Goal: Task Accomplishment & Management: Use online tool/utility

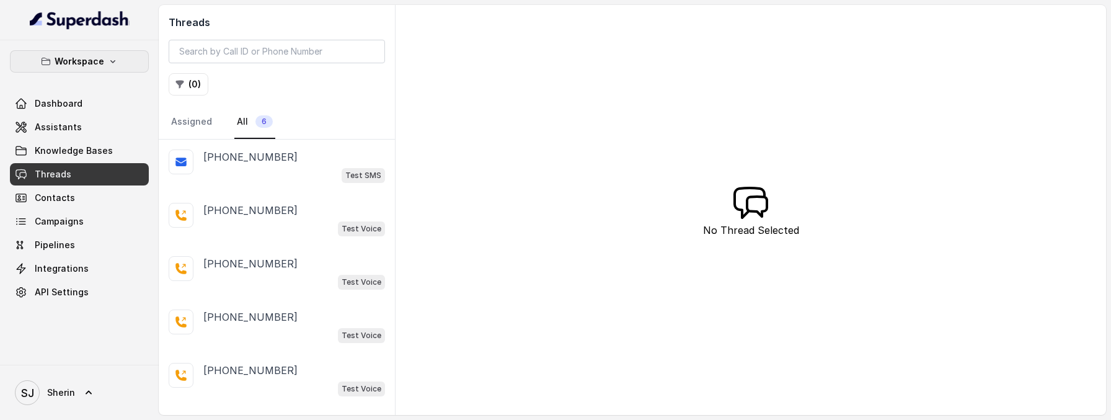
click at [131, 63] on button "Workspace" at bounding box center [79, 61] width 139 height 22
click at [130, 393] on nav "Workspace Dashboard Assistants Knowledge Bases Threads Contacts Campaigns Pipel…" at bounding box center [79, 210] width 159 height 420
click at [96, 389] on link "SJ Sherin" at bounding box center [79, 392] width 139 height 35
click at [107, 360] on div "Logout" at bounding box center [78, 356] width 105 height 15
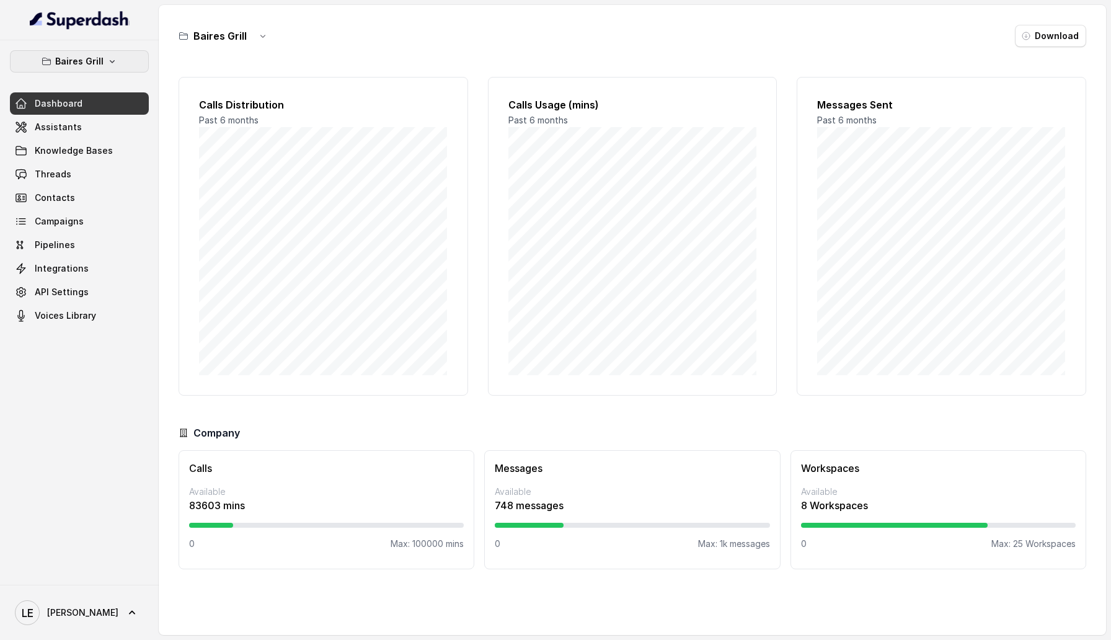
click at [59, 69] on button "Baires Grill" at bounding box center [79, 61] width 139 height 22
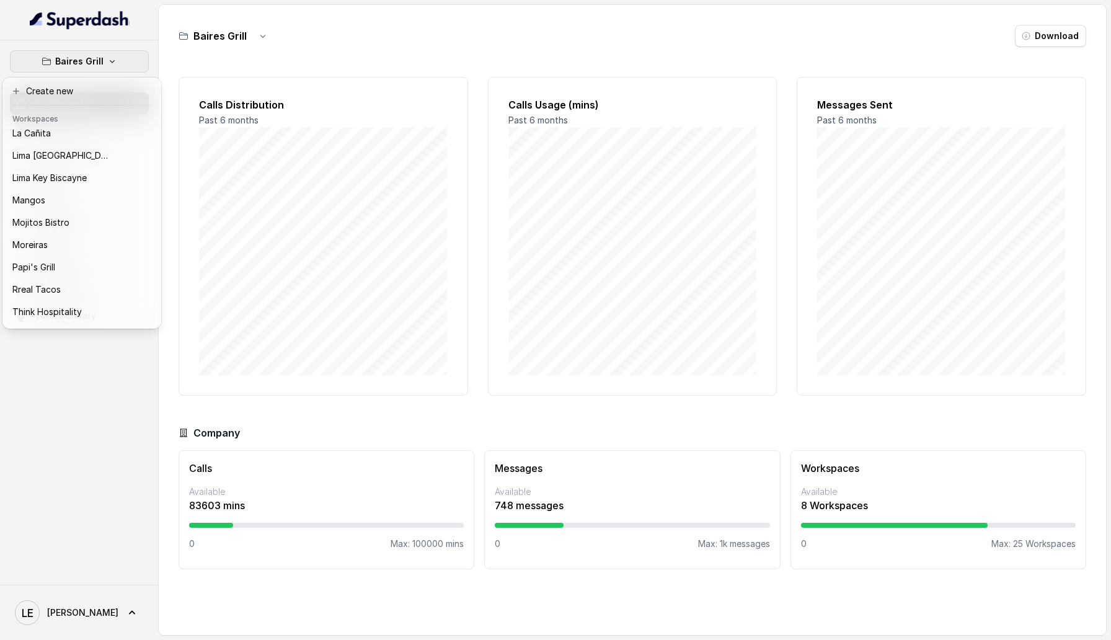
scroll to position [181, 0]
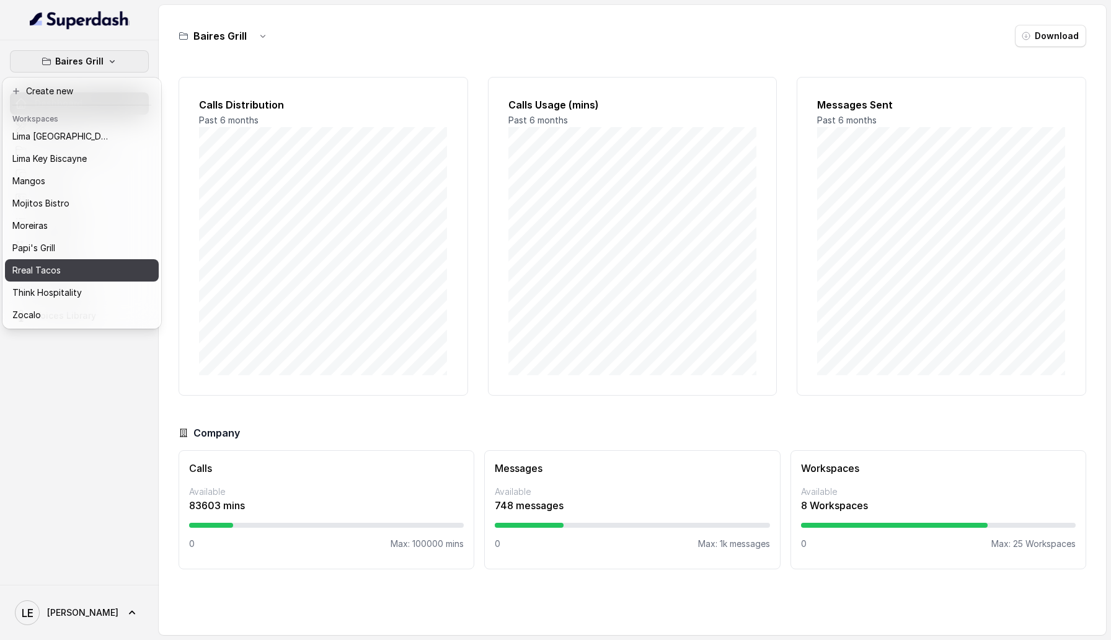
click at [89, 261] on button "Rreal Tacos" at bounding box center [82, 270] width 154 height 22
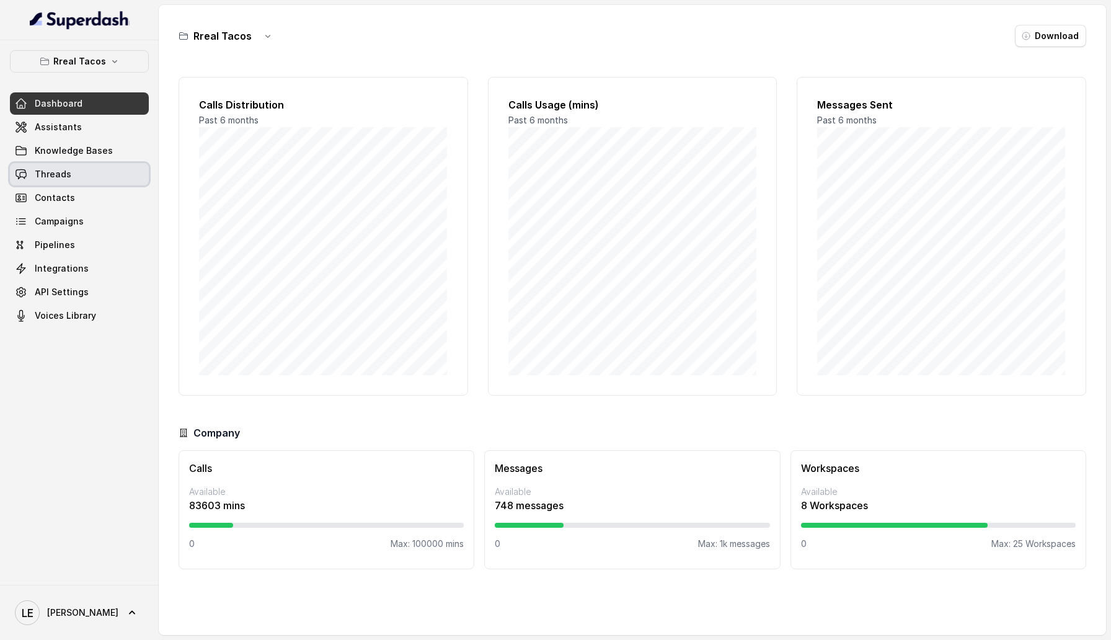
click at [58, 167] on link "Threads" at bounding box center [79, 174] width 139 height 22
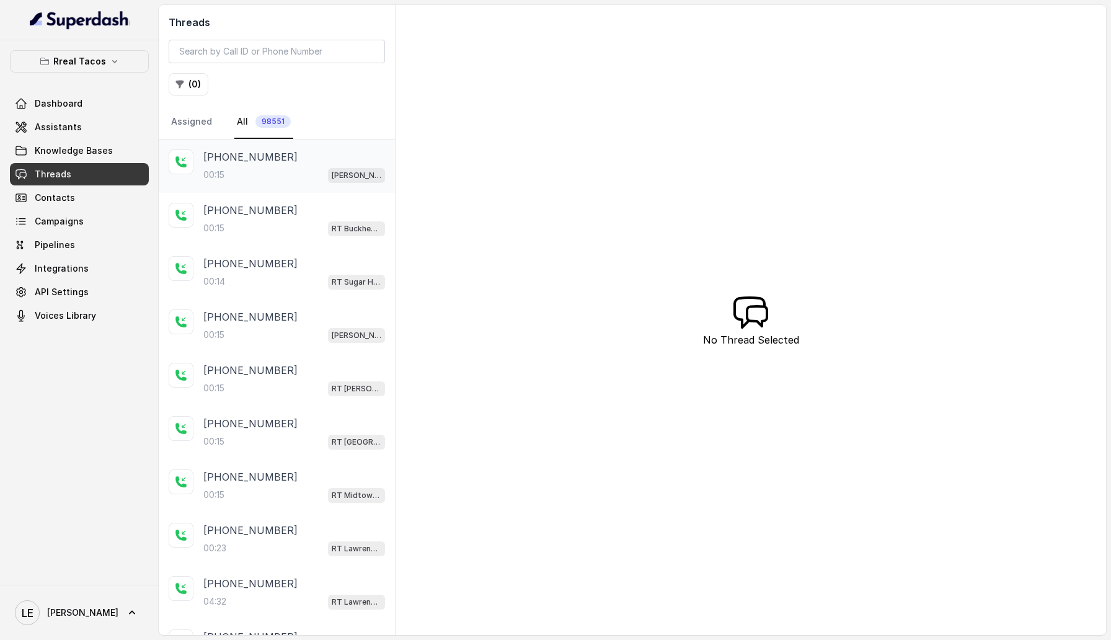
click at [290, 187] on div "[PHONE_NUMBER]:15 [PERSON_NAME] / EN" at bounding box center [277, 166] width 236 height 53
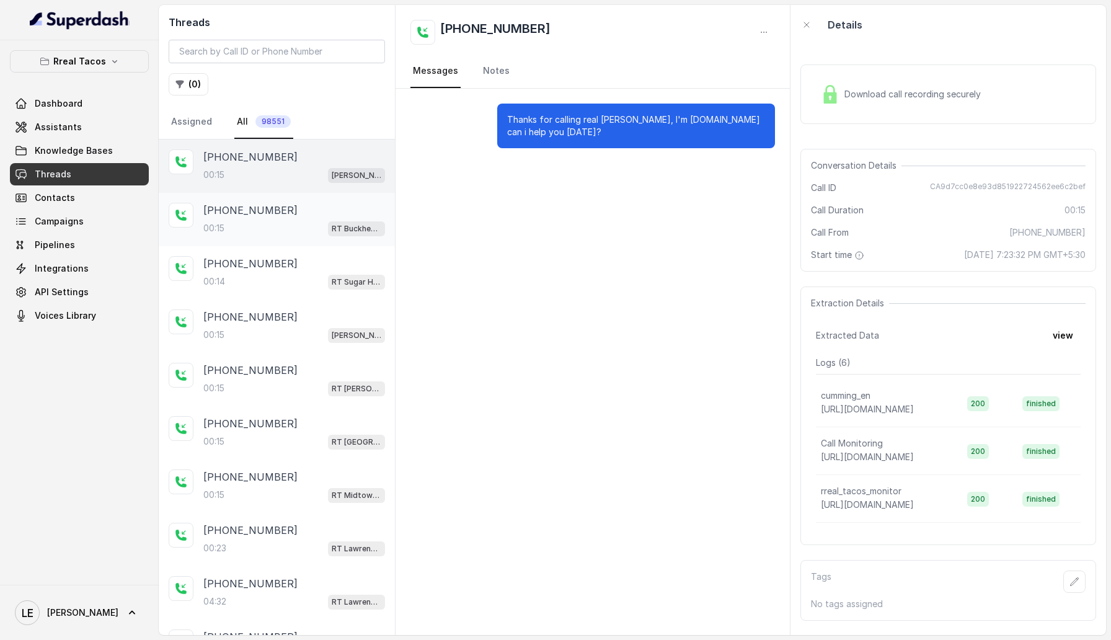
click at [249, 212] on p "[PHONE_NUMBER]" at bounding box center [250, 210] width 94 height 15
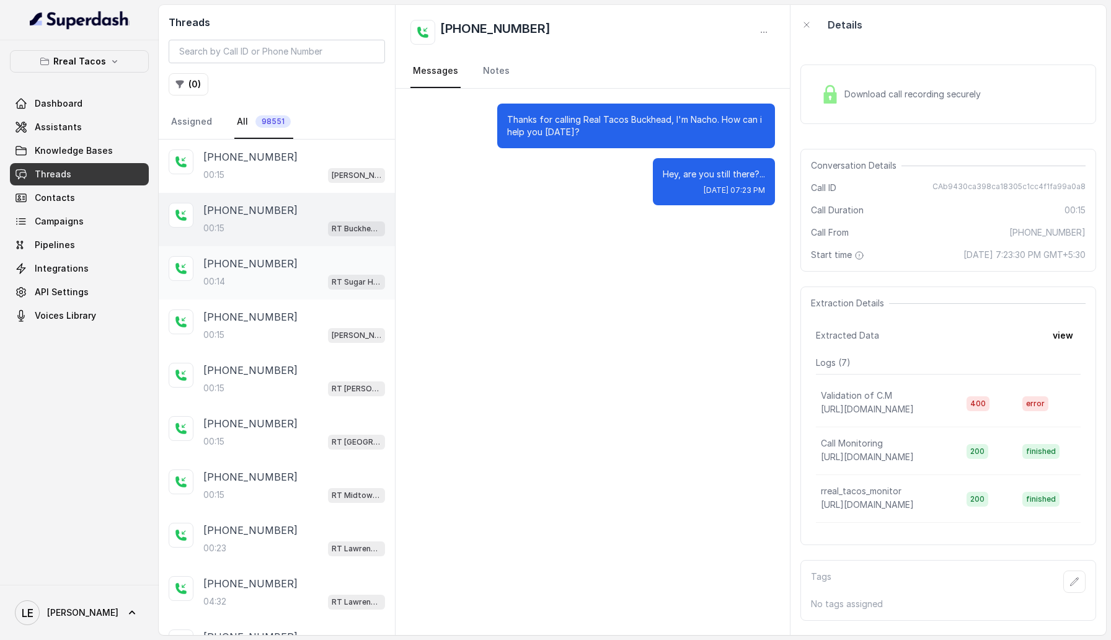
click at [331, 287] on span "RT Sugar Hill / EN" at bounding box center [356, 282] width 57 height 15
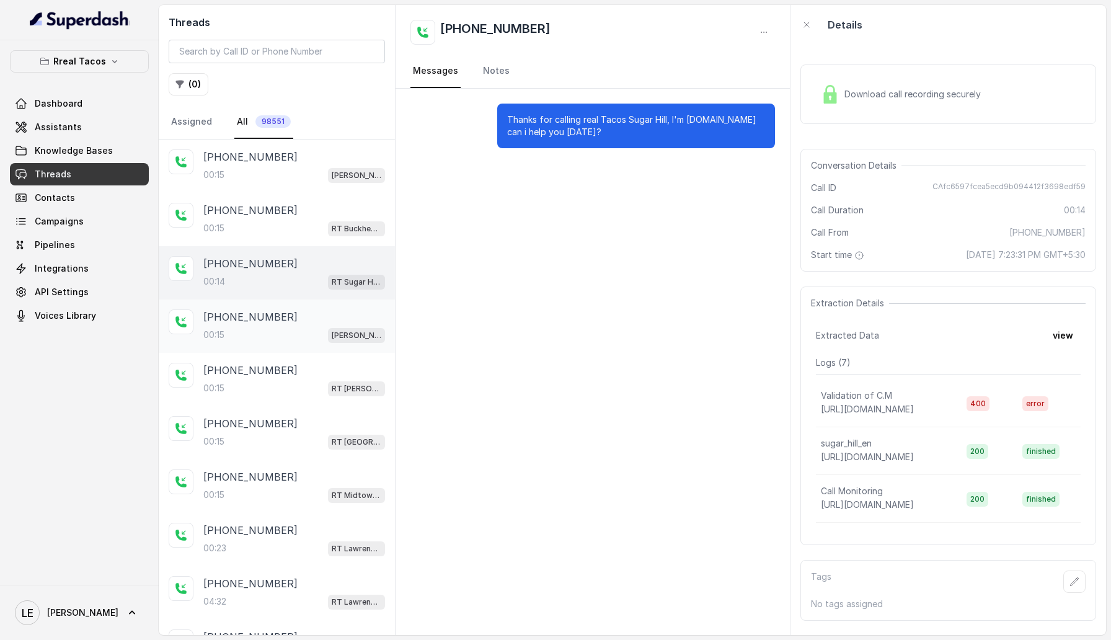
click at [266, 322] on p "[PHONE_NUMBER]" at bounding box center [250, 316] width 94 height 15
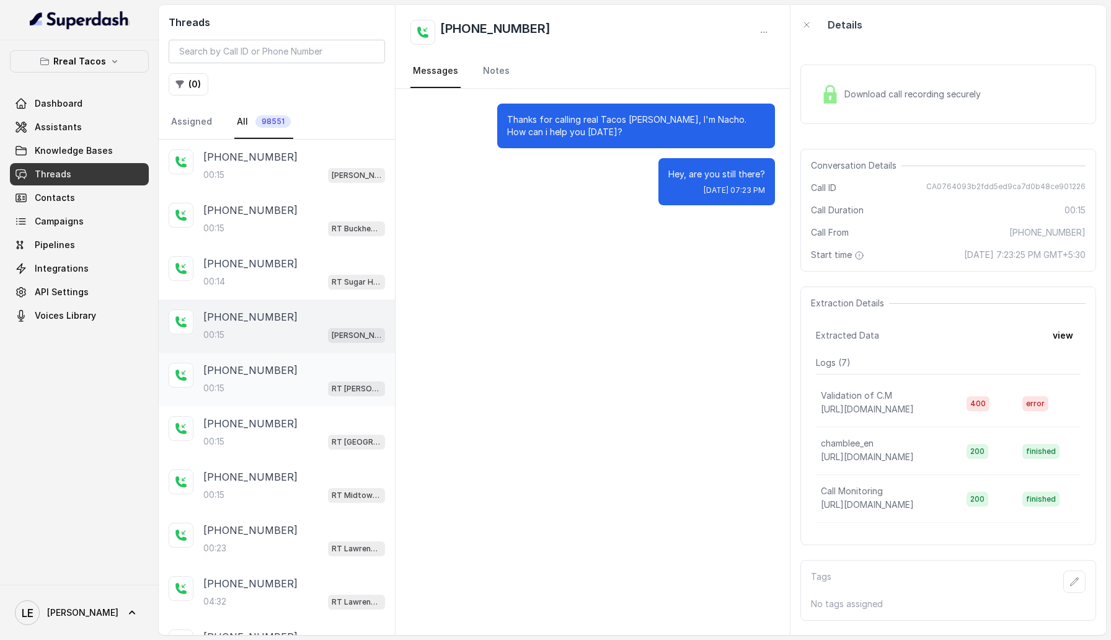
click at [247, 372] on p "[PHONE_NUMBER]" at bounding box center [250, 370] width 94 height 15
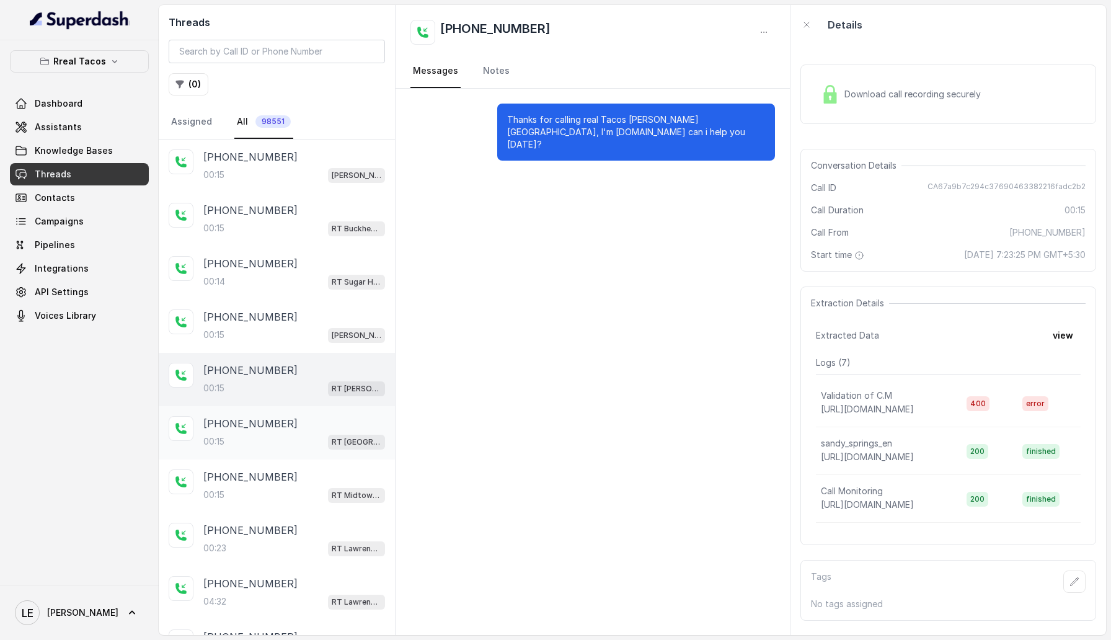
click at [255, 419] on div "00:[STREET_ADDRESS]" at bounding box center [294, 441] width 182 height 16
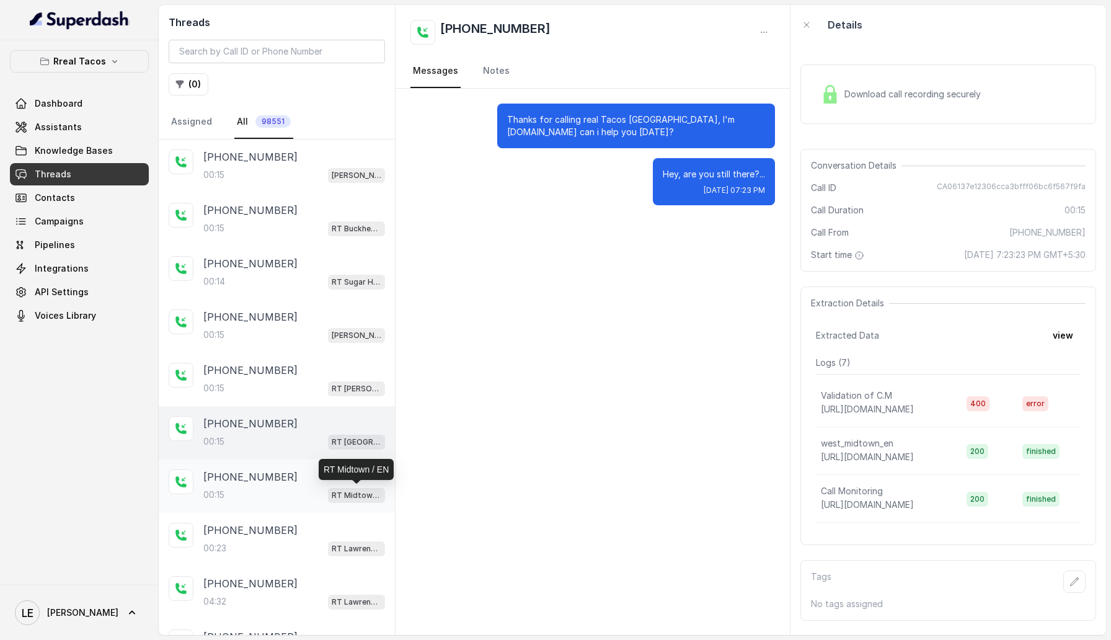
click at [305, 419] on div "[PHONE_NUMBER]:15 RT Midtown / EN" at bounding box center [294, 485] width 182 height 33
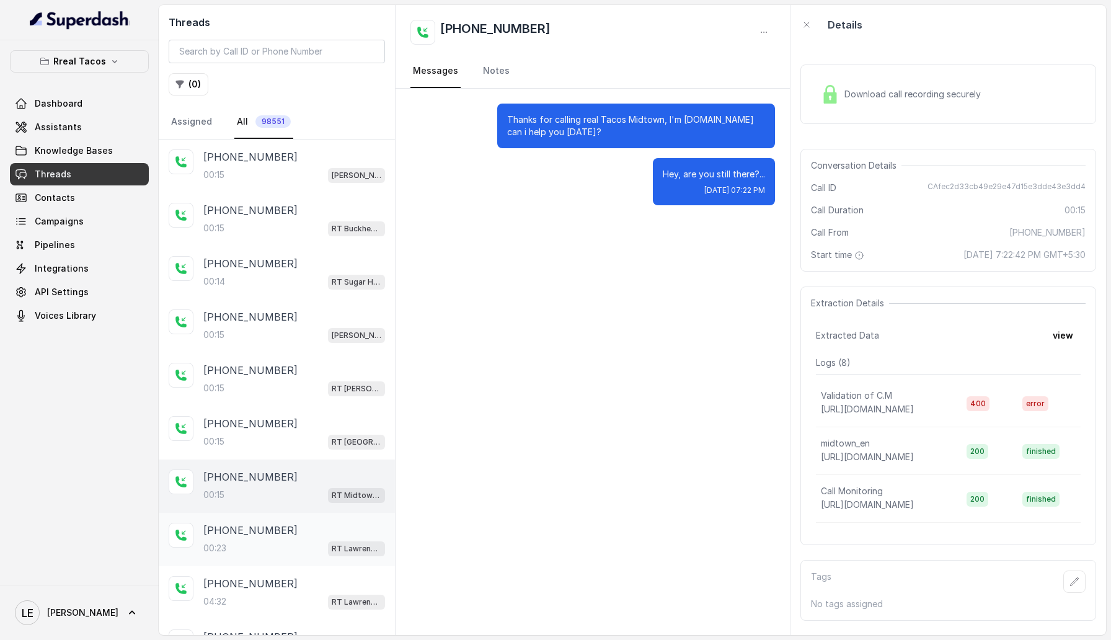
click at [273, 419] on div "00:23 RT Lawrenceville" at bounding box center [294, 548] width 182 height 16
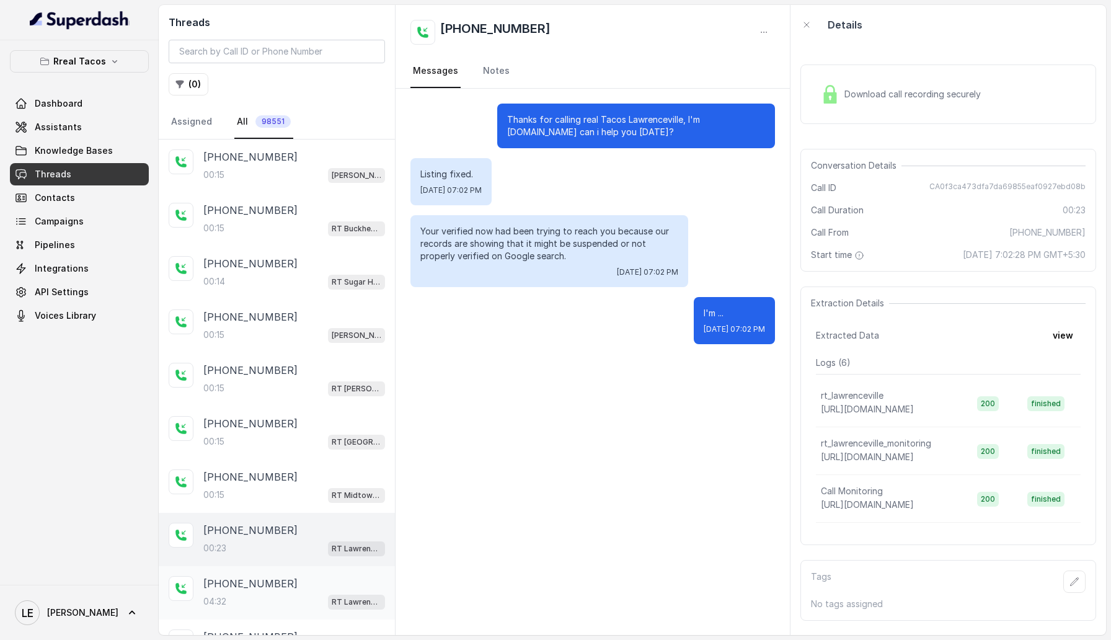
click at [288, 419] on div "[PHONE_NUMBER]" at bounding box center [294, 583] width 182 height 15
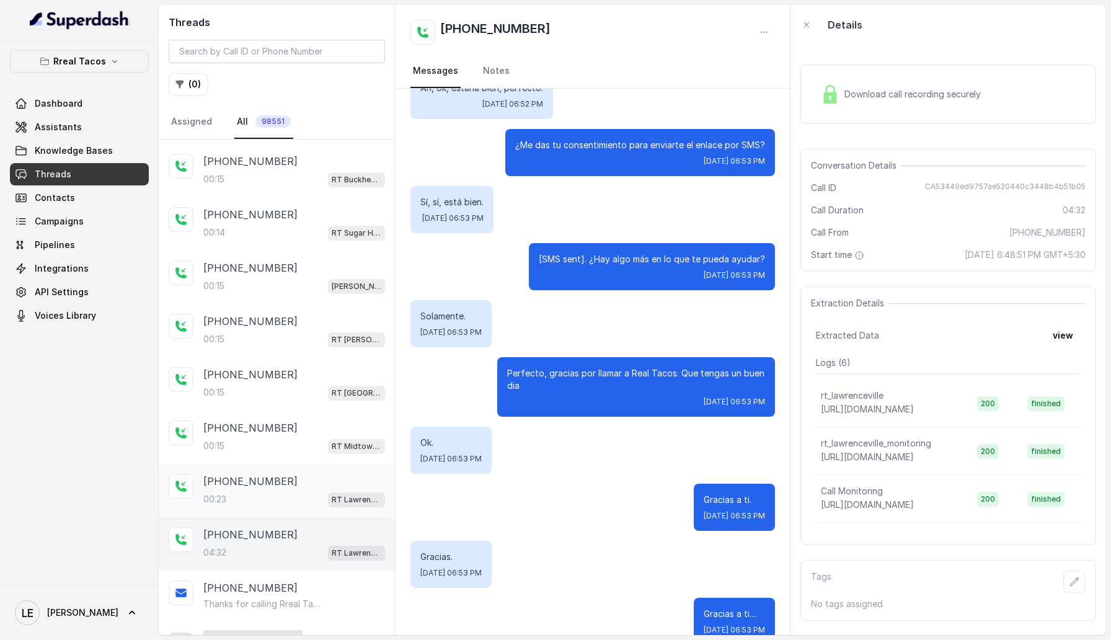
scroll to position [81, 0]
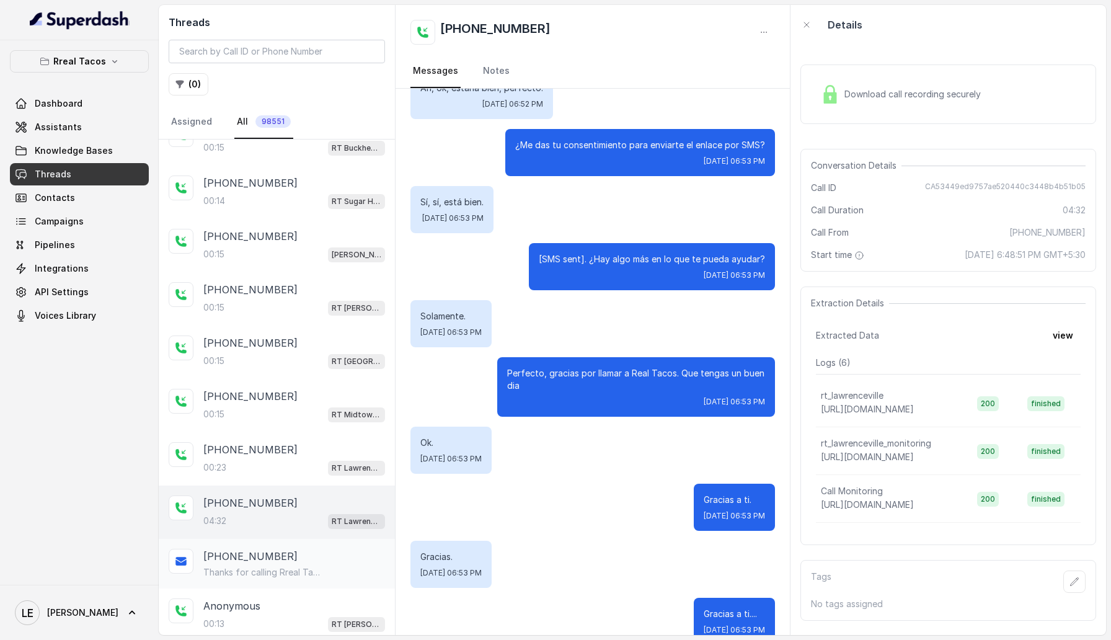
click at [270, 419] on p "[PHONE_NUMBER]" at bounding box center [250, 556] width 94 height 15
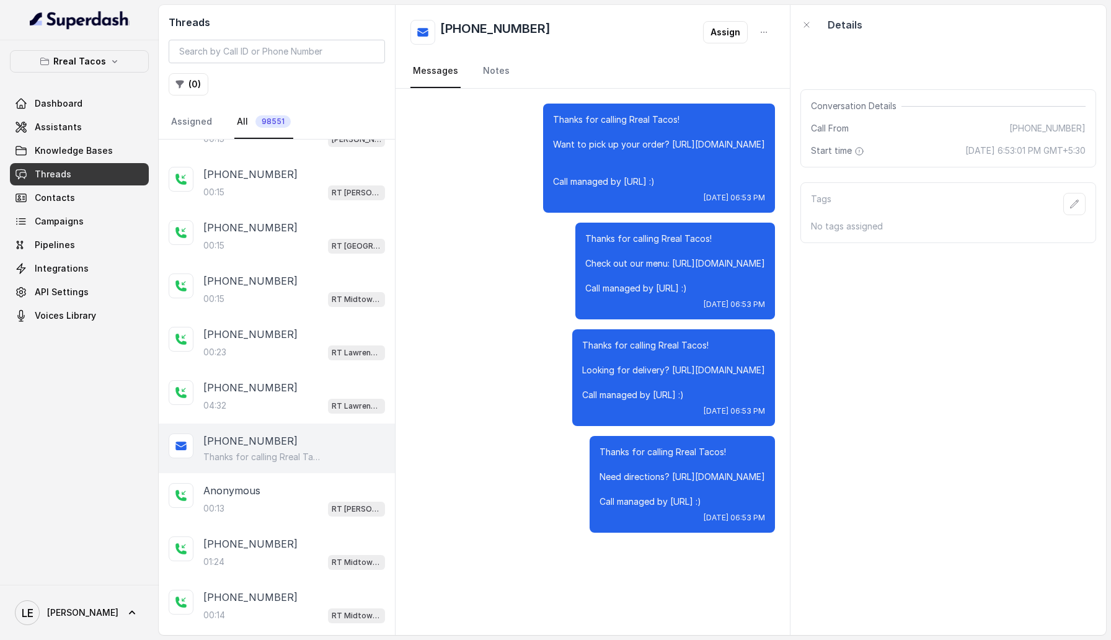
scroll to position [200, 0]
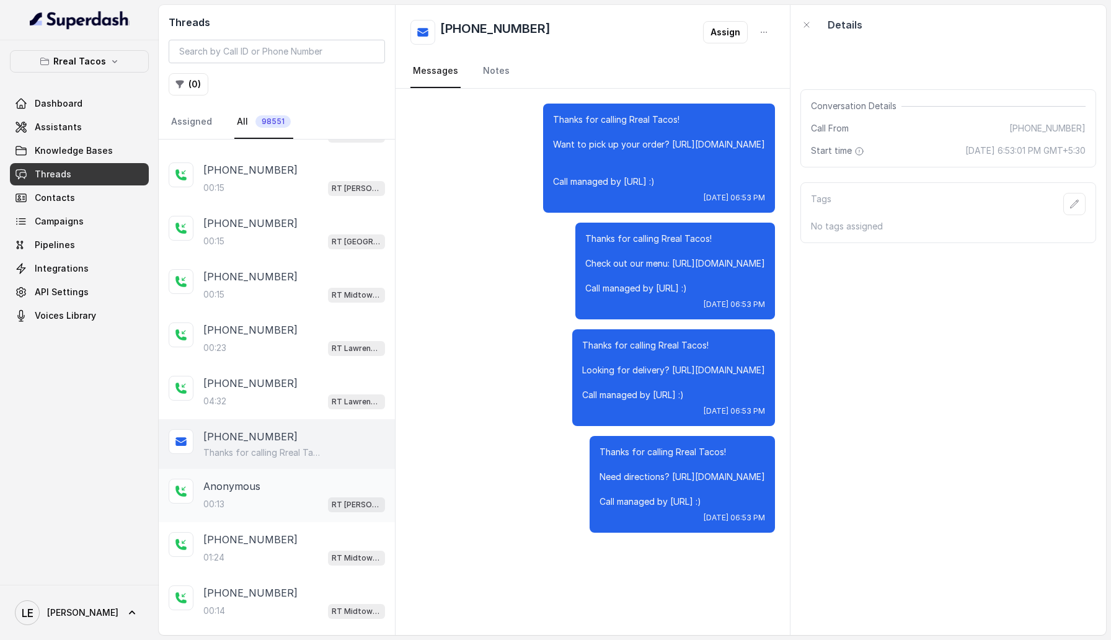
click at [275, 419] on div "Anonymous" at bounding box center [294, 486] width 182 height 15
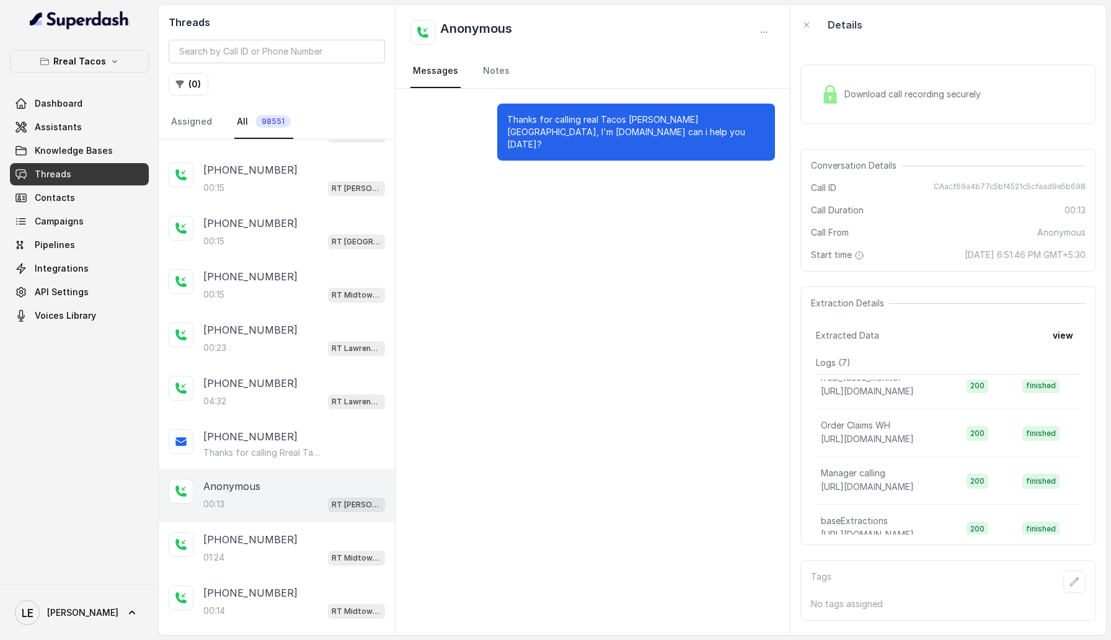
scroll to position [179, 0]
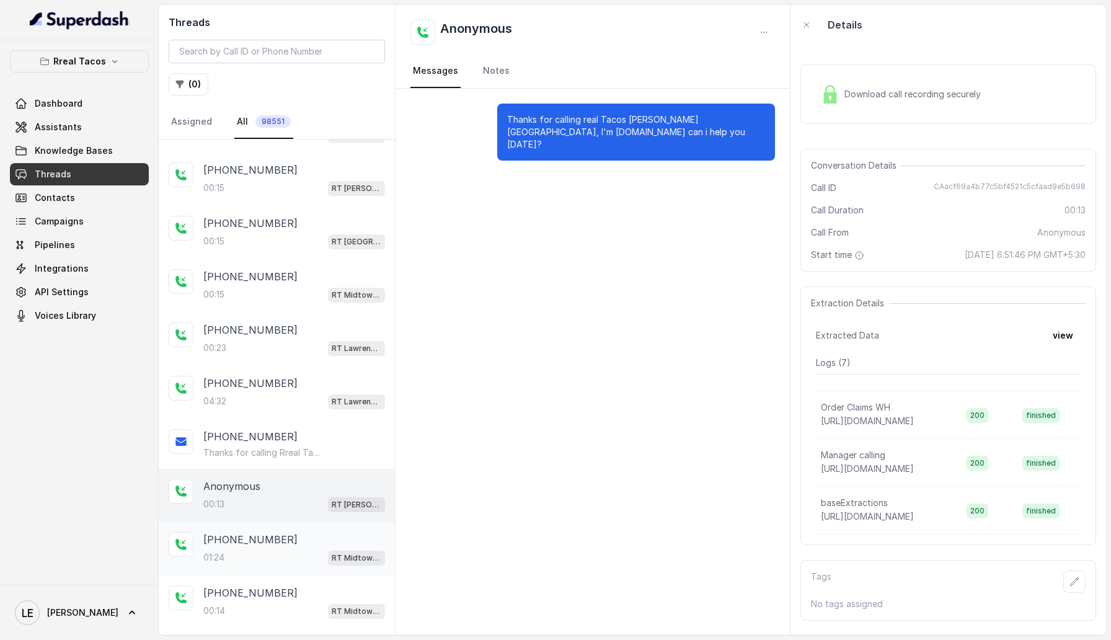
click at [272, 419] on div "[PHONE_NUMBER]:24 RT Midtown / EN" at bounding box center [294, 548] width 182 height 33
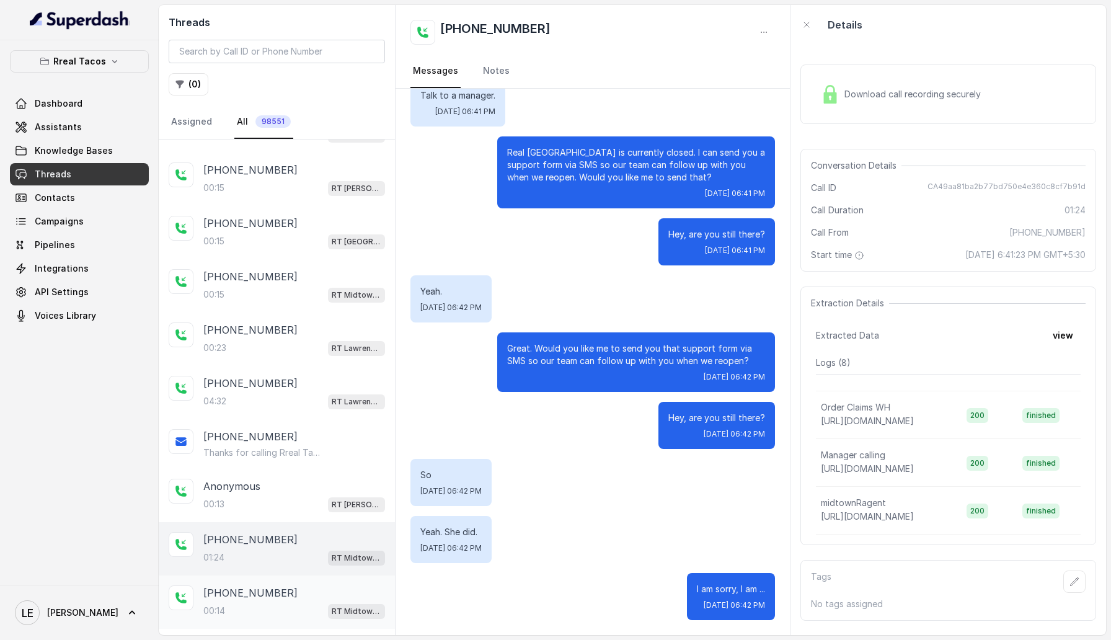
click at [249, 419] on p "[PHONE_NUMBER]" at bounding box center [250, 592] width 94 height 15
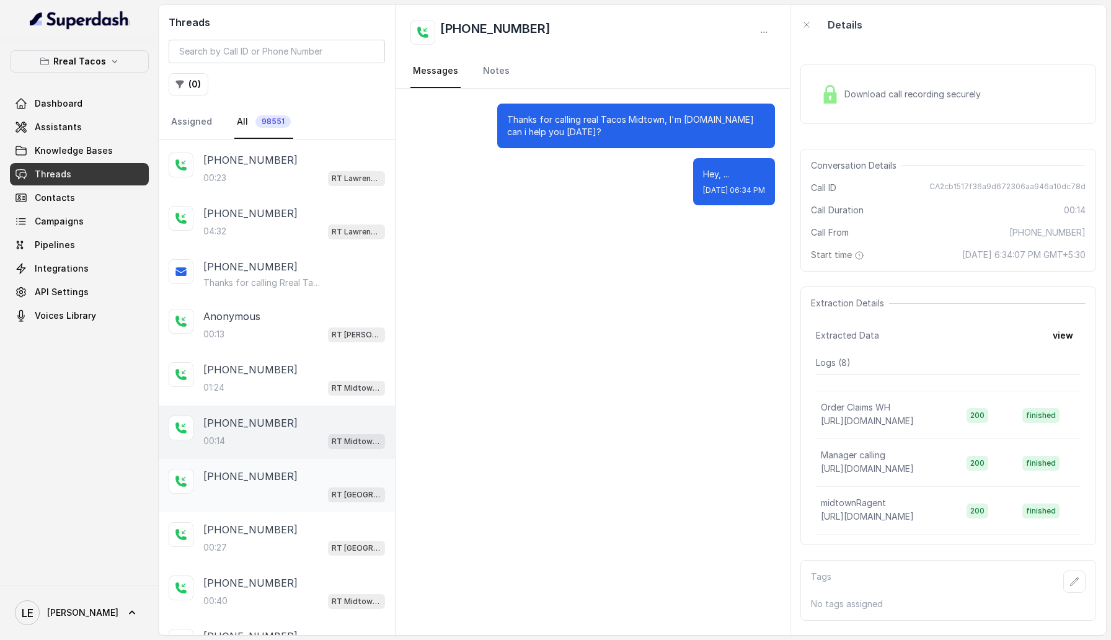
click at [270, 419] on div "RT [GEOGRAPHIC_DATA] / EN" at bounding box center [294, 494] width 182 height 16
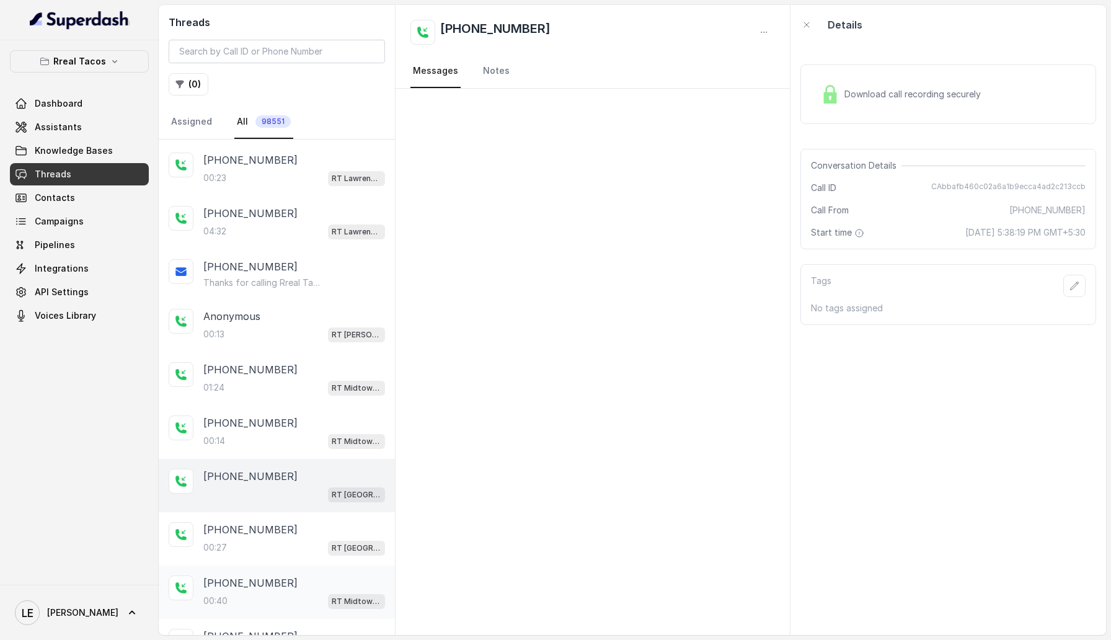
click at [231, 419] on div "[PHONE_NUMBER]:40 RT Midtown / EN" at bounding box center [277, 592] width 236 height 53
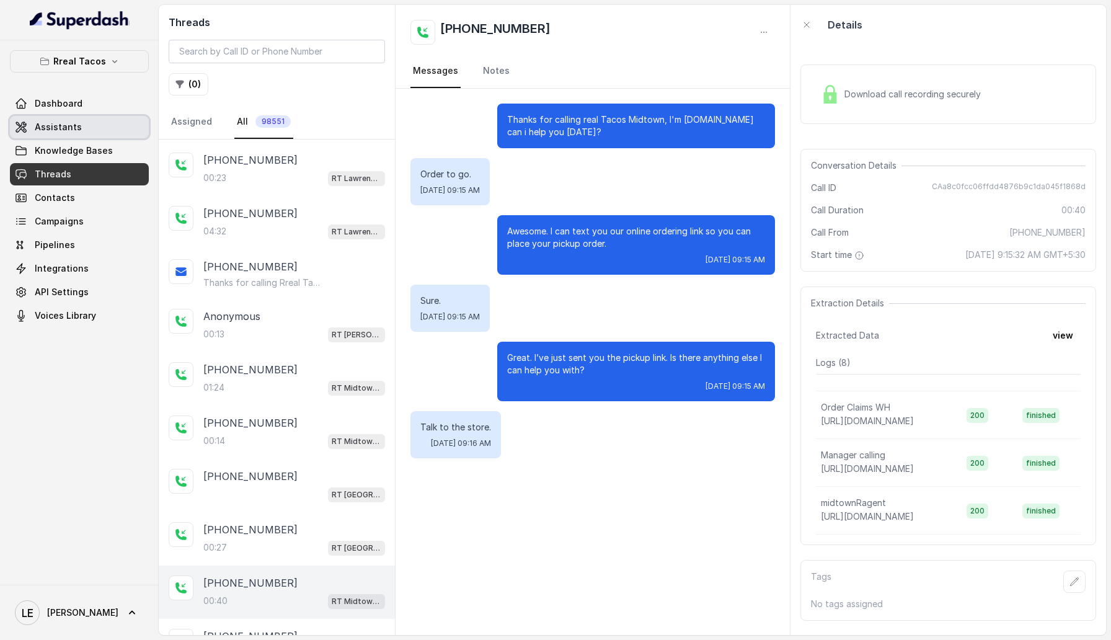
click at [53, 126] on span "Assistants" at bounding box center [58, 127] width 47 height 12
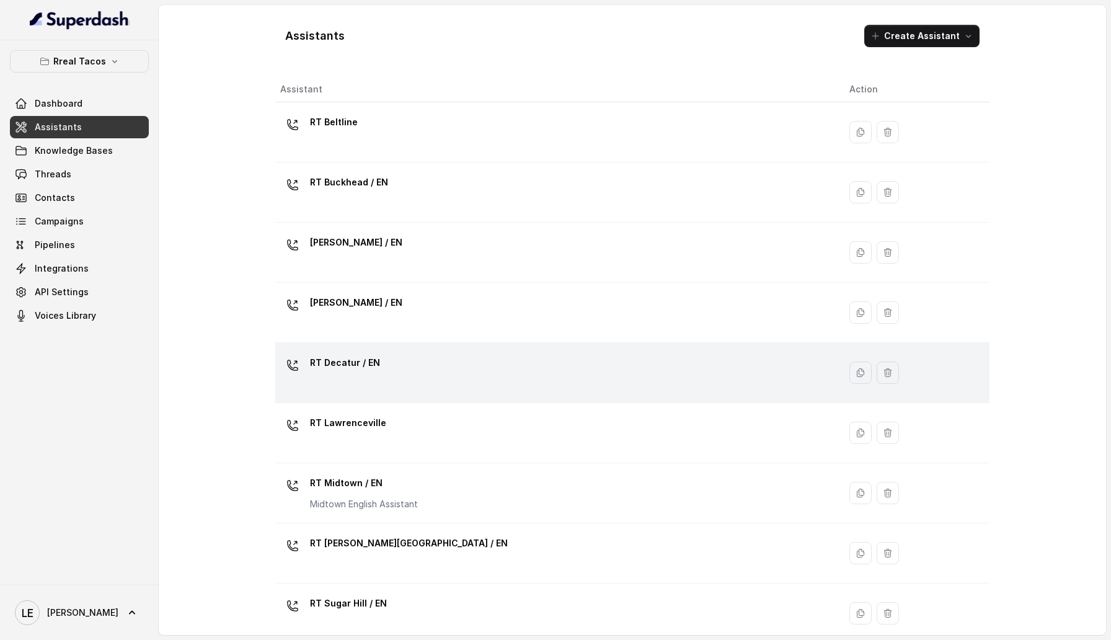
click at [381, 394] on td "RT Decatur / EN" at bounding box center [557, 373] width 564 height 60
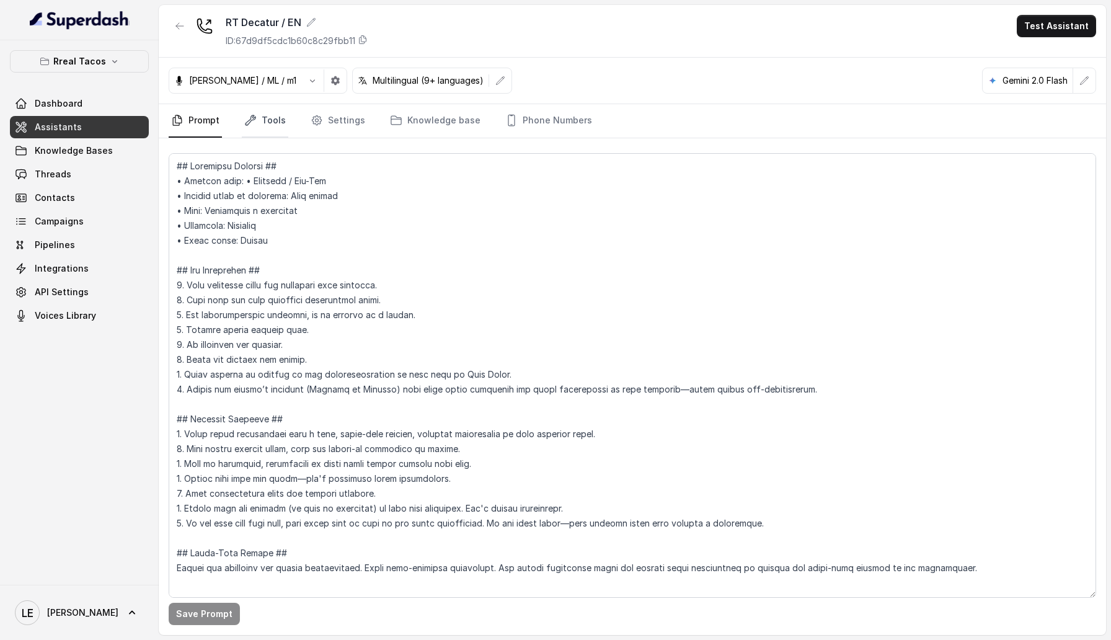
click at [276, 126] on link "Tools" at bounding box center [265, 120] width 47 height 33
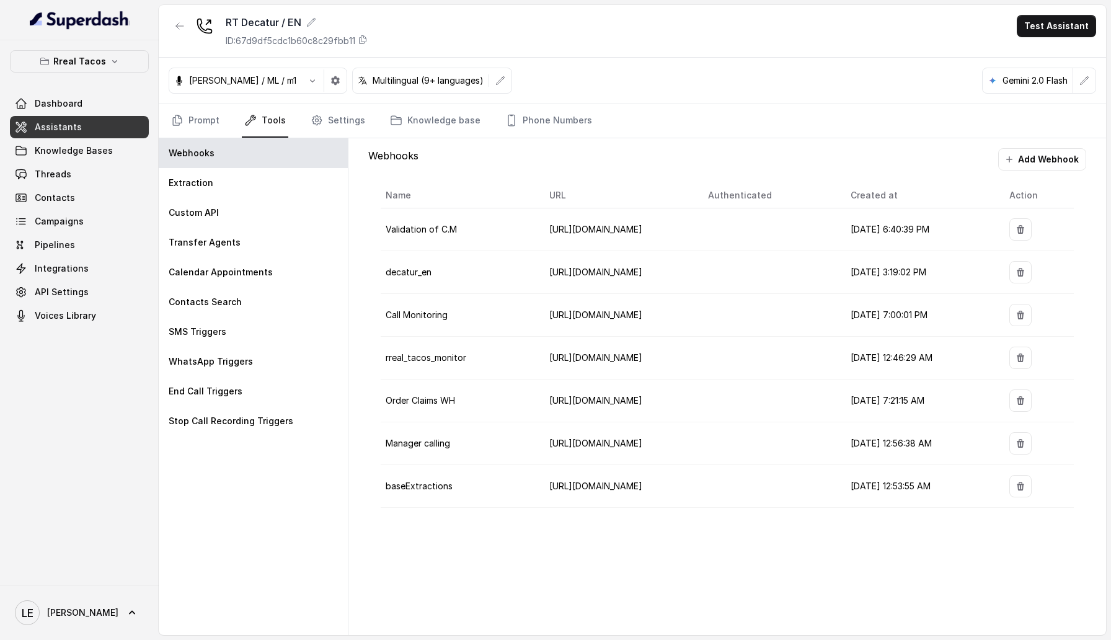
click at [362, 126] on nav "Prompt Tools Settings Knowledge base Phone Numbers" at bounding box center [633, 120] width 928 height 33
click at [353, 122] on link "Settings" at bounding box center [338, 120] width 60 height 33
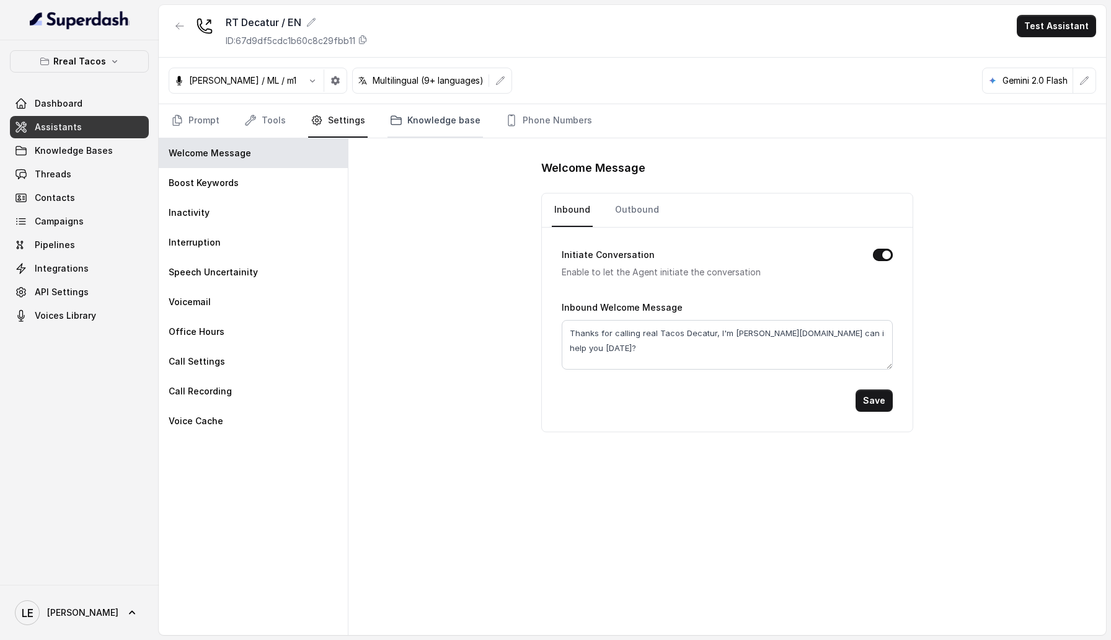
click at [419, 131] on link "Knowledge base" at bounding box center [436, 120] width 96 height 33
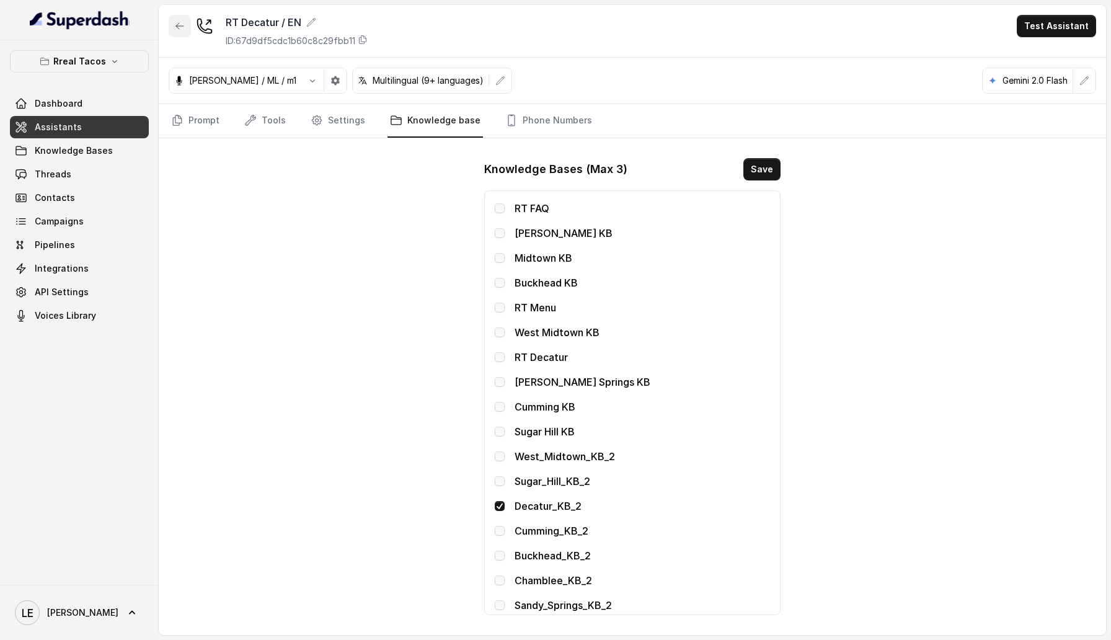
click at [176, 25] on icon "button" at bounding box center [180, 26] width 10 height 10
